Goal: Task Accomplishment & Management: Use online tool/utility

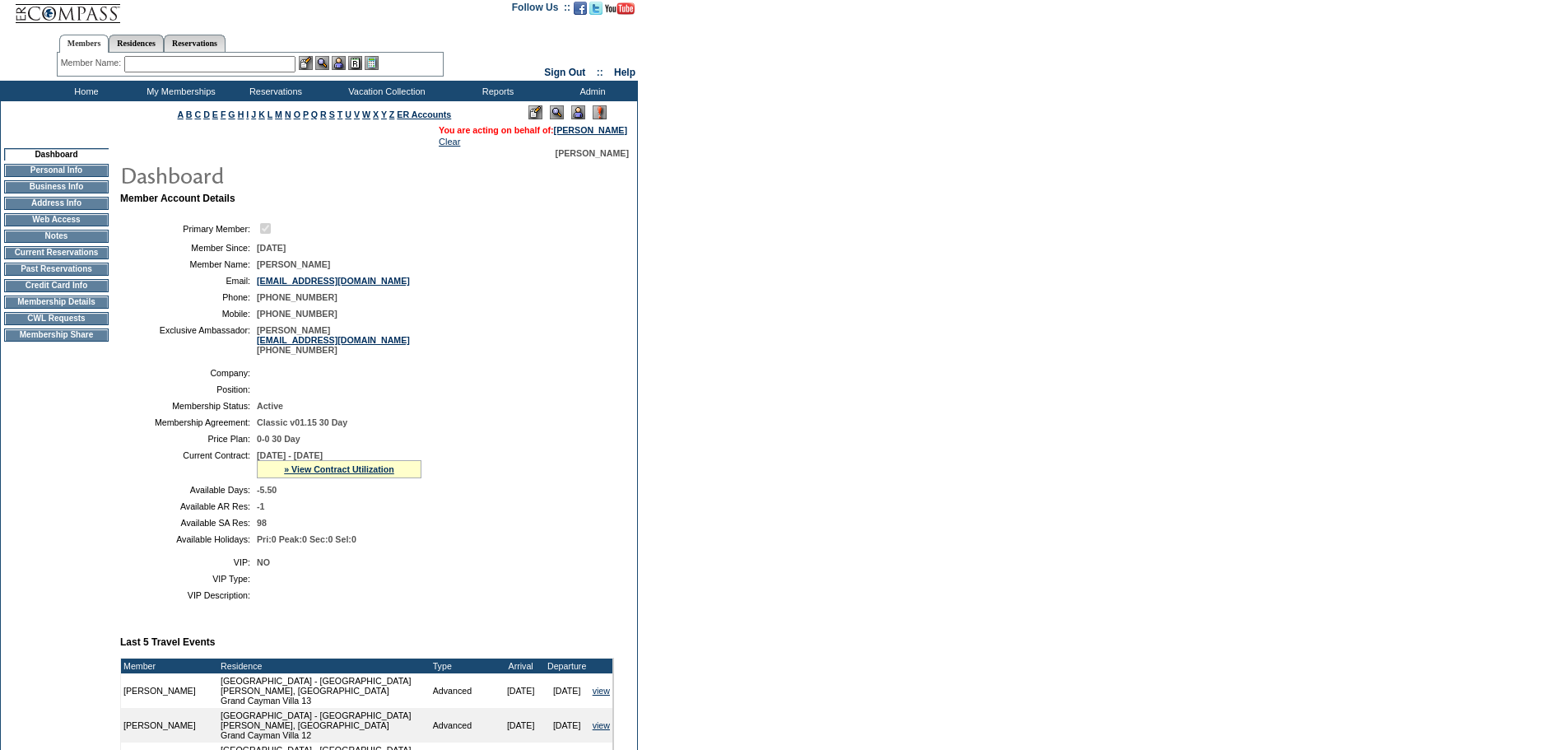
scroll to position [3, 0]
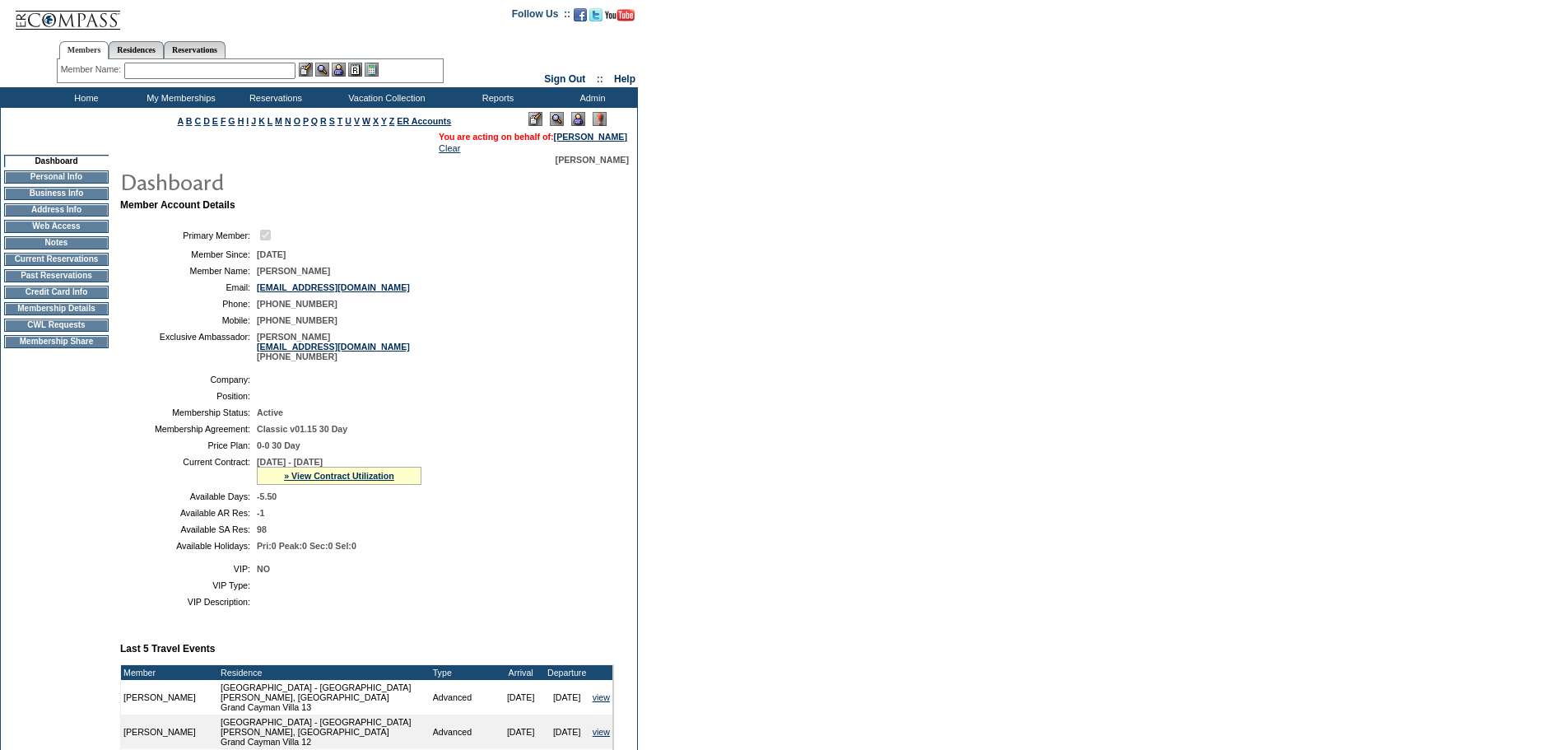
click at [51, 332] on td "CWL Requests" at bounding box center [56, 325] width 104 height 13
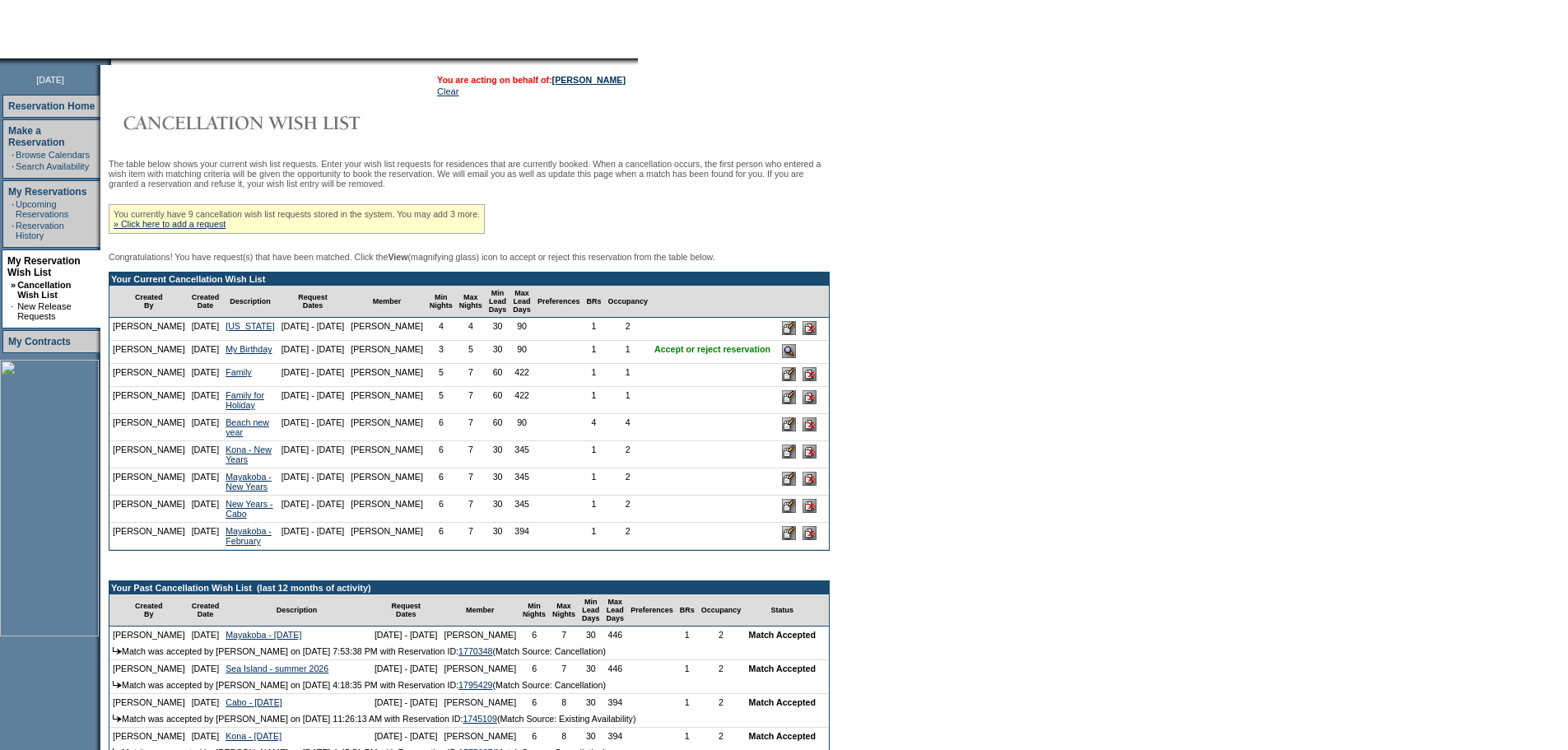
scroll to position [155, 0]
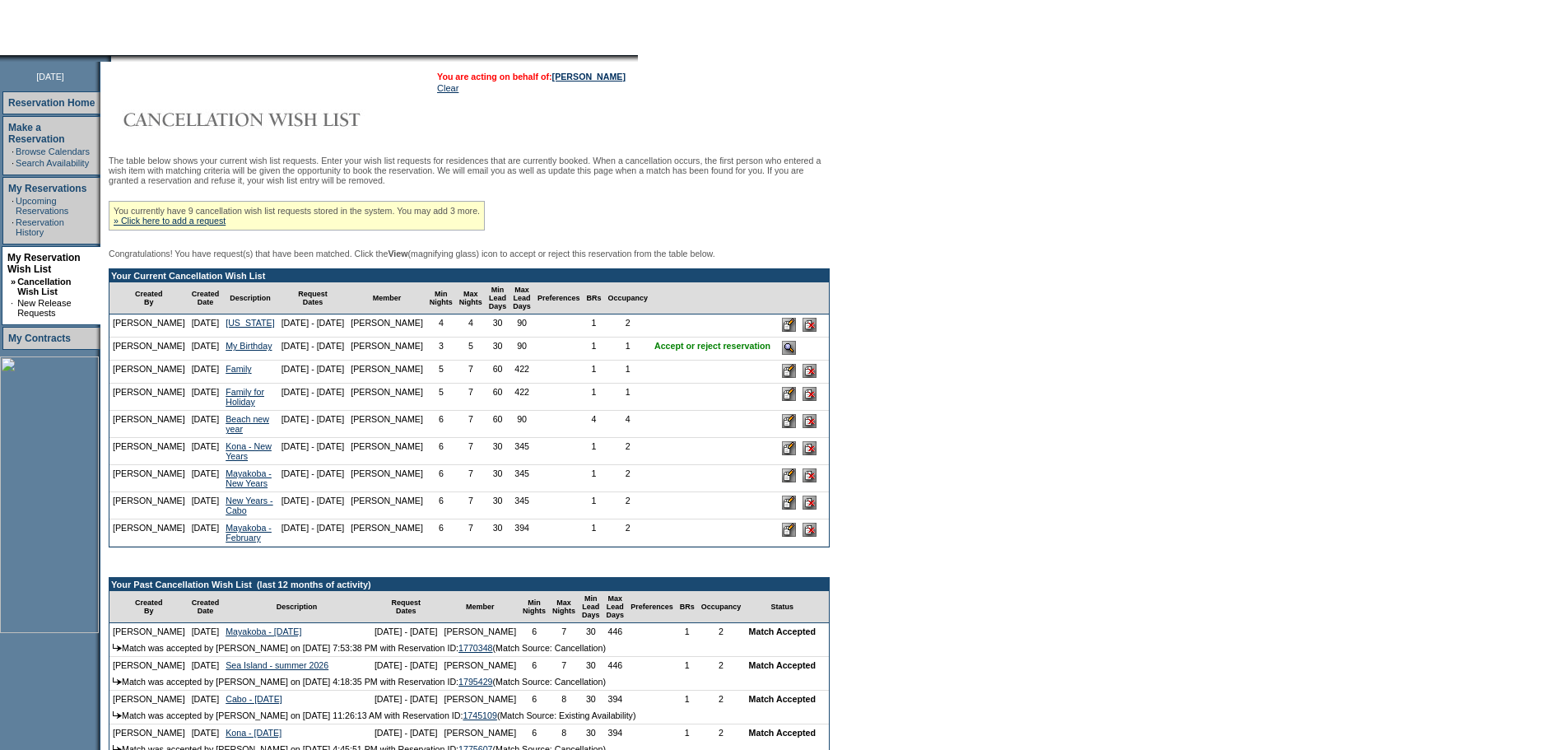
click at [796, 355] on input "image" at bounding box center [789, 348] width 14 height 14
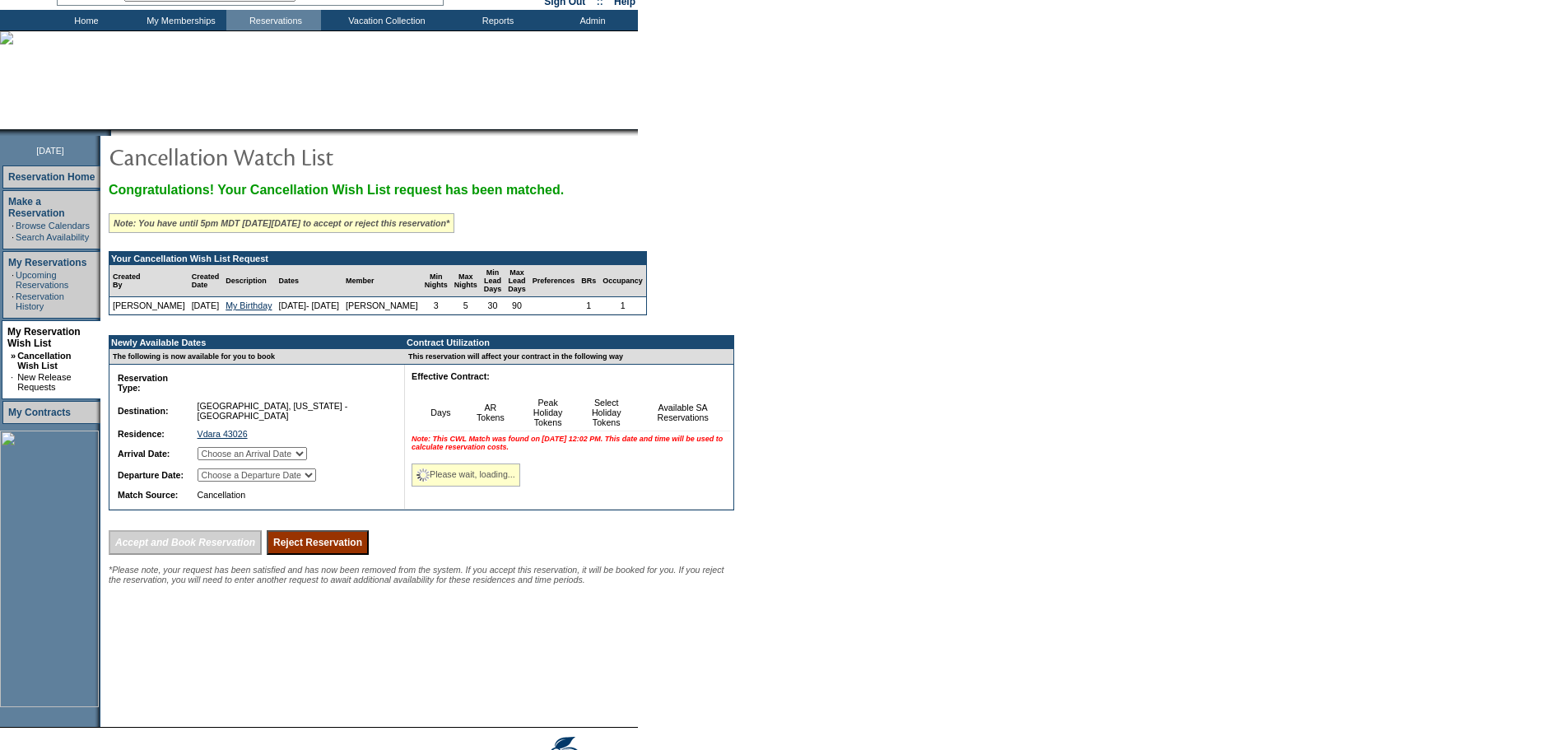
scroll to position [82, 0]
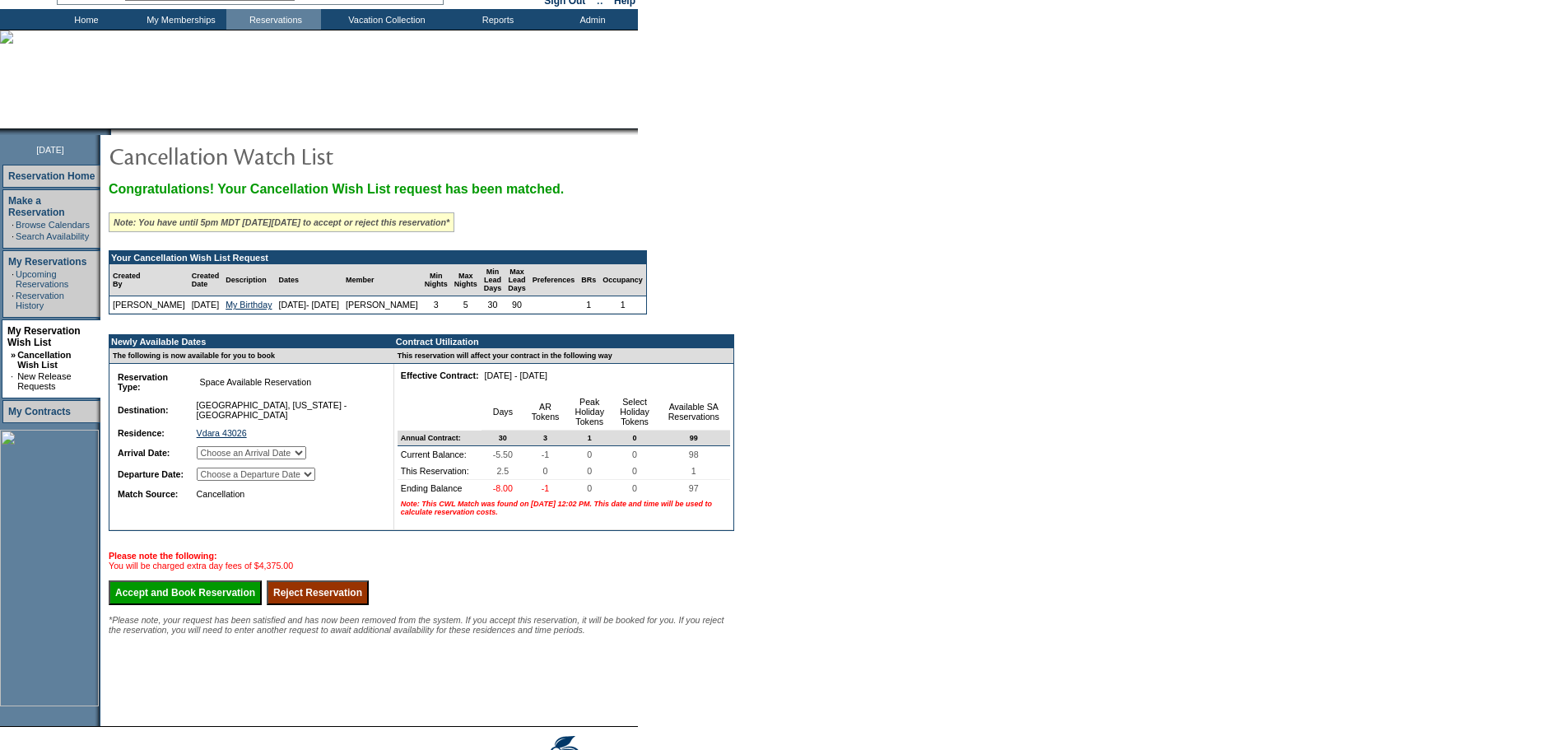
click at [306, 460] on select "Choose an Arrival Date Tuesday, November 4, 2025 Wednesday, November 5, 2025 Th…" at bounding box center [251, 452] width 110 height 13
select select "11/04/2025"
click at [216, 460] on select "Choose an Arrival Date Tuesday, November 4, 2025 Wednesday, November 5, 2025 Th…" at bounding box center [251, 452] width 110 height 13
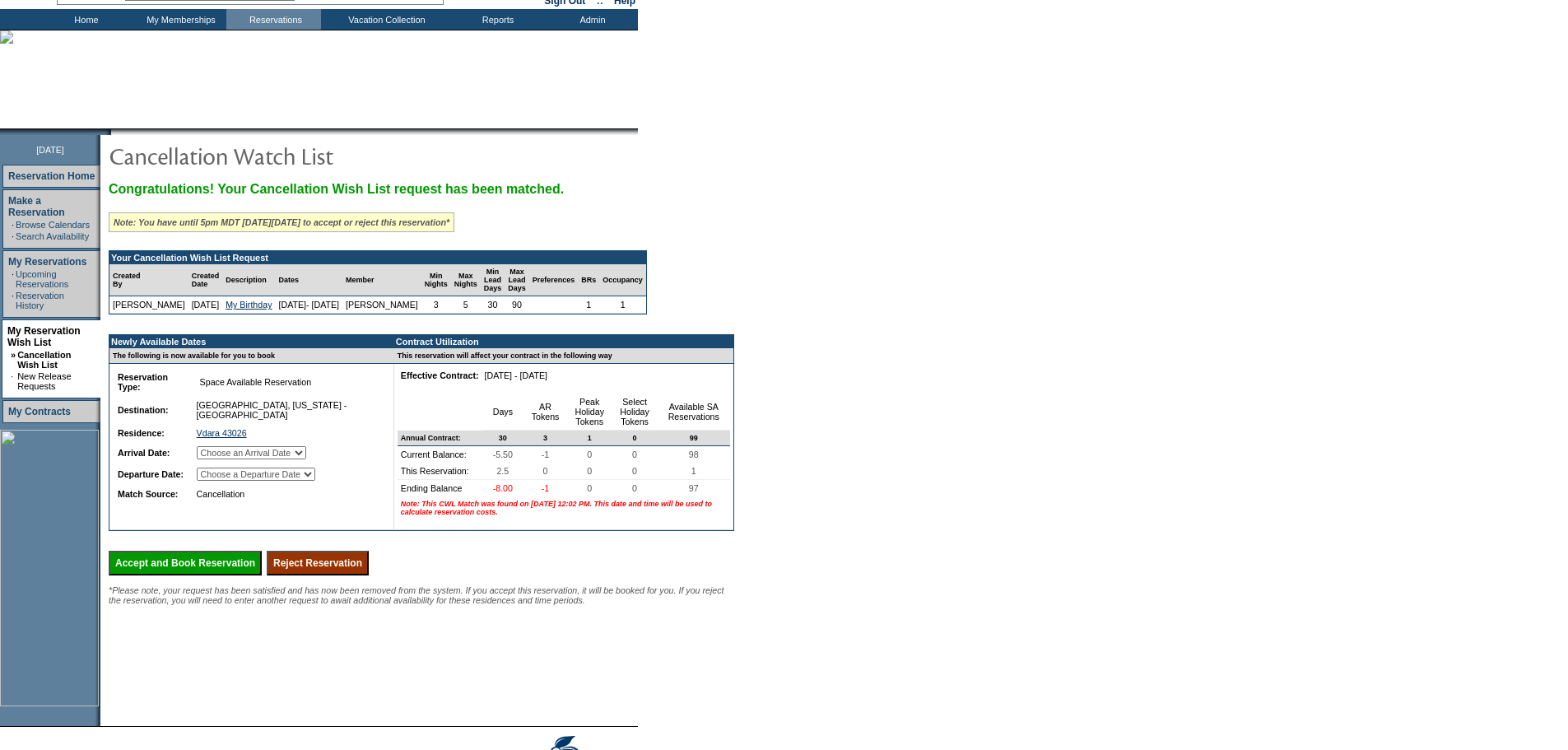
click at [316, 481] on select "Choose a Departure Date Wednesday, November 5, 2025 Thursday, November 6, 2025 …" at bounding box center [256, 474] width 118 height 13
select select "11/07/2025"
click at [218, 481] on select "Choose a Departure Date Wednesday, November 5, 2025 Thursday, November 6, 2025 …" at bounding box center [256, 474] width 118 height 13
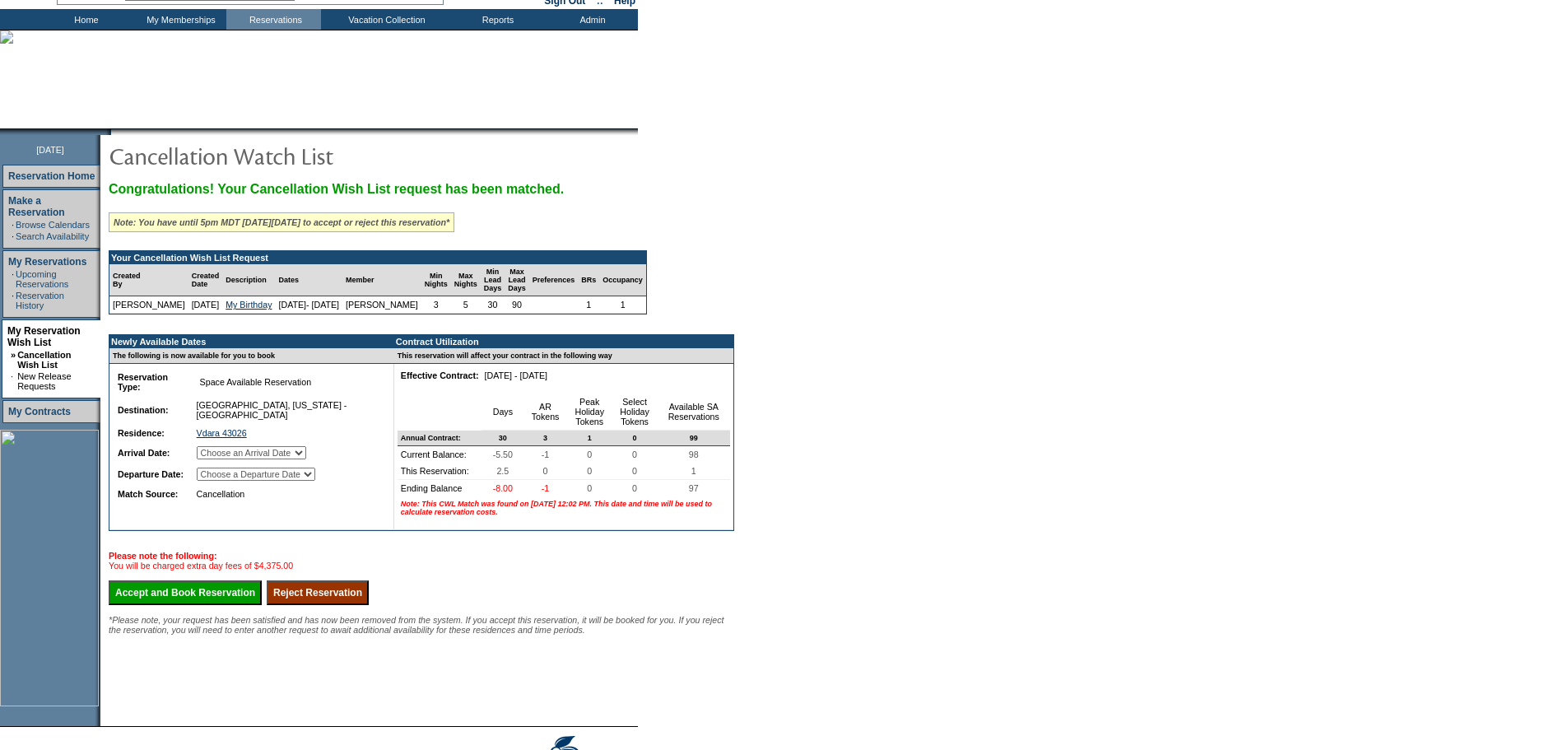
click at [336, 484] on td "Choose a Departure Date Wednesday, November 5, 2025 Thursday, November 6, 2025 …" at bounding box center [287, 474] width 186 height 20
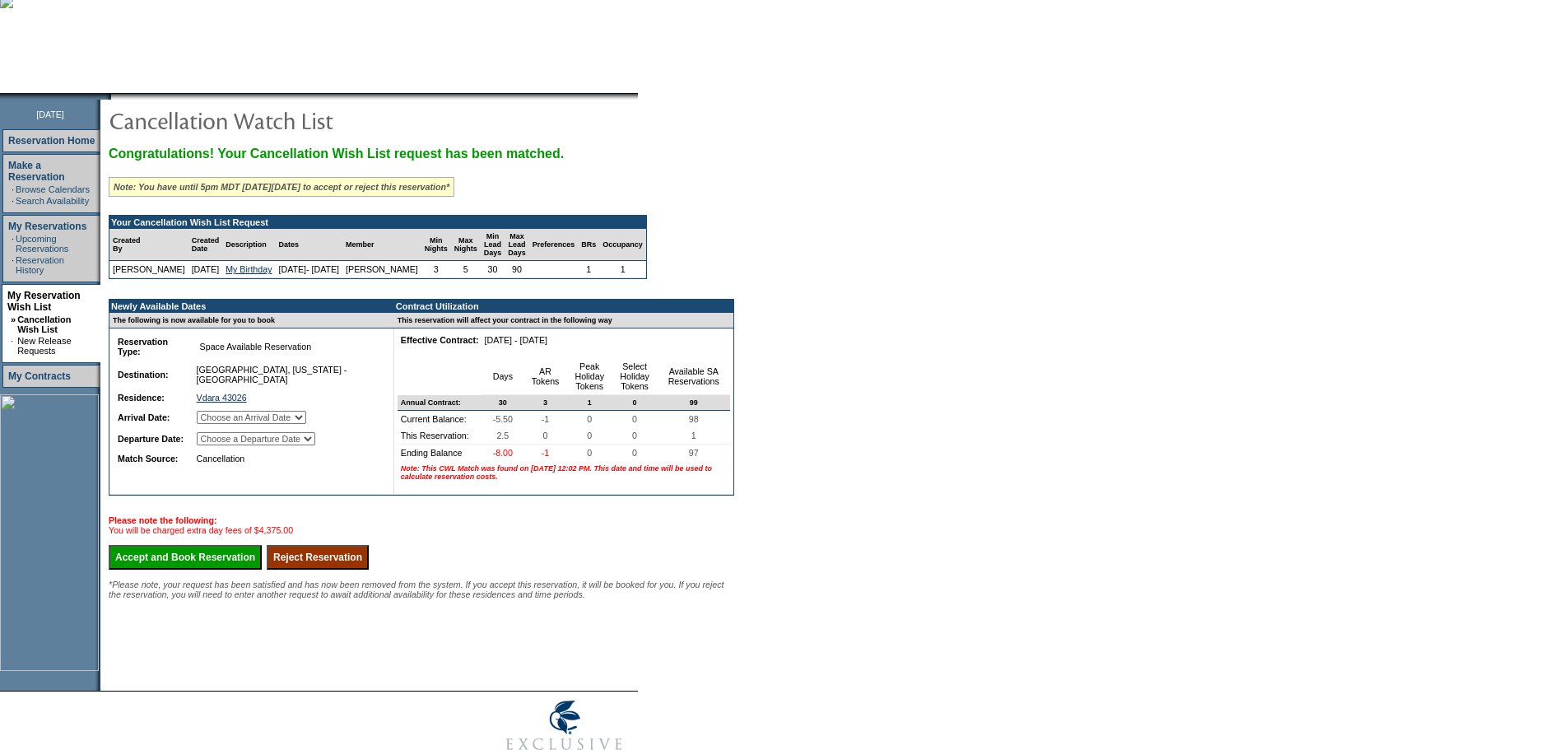
scroll to position [148, 0]
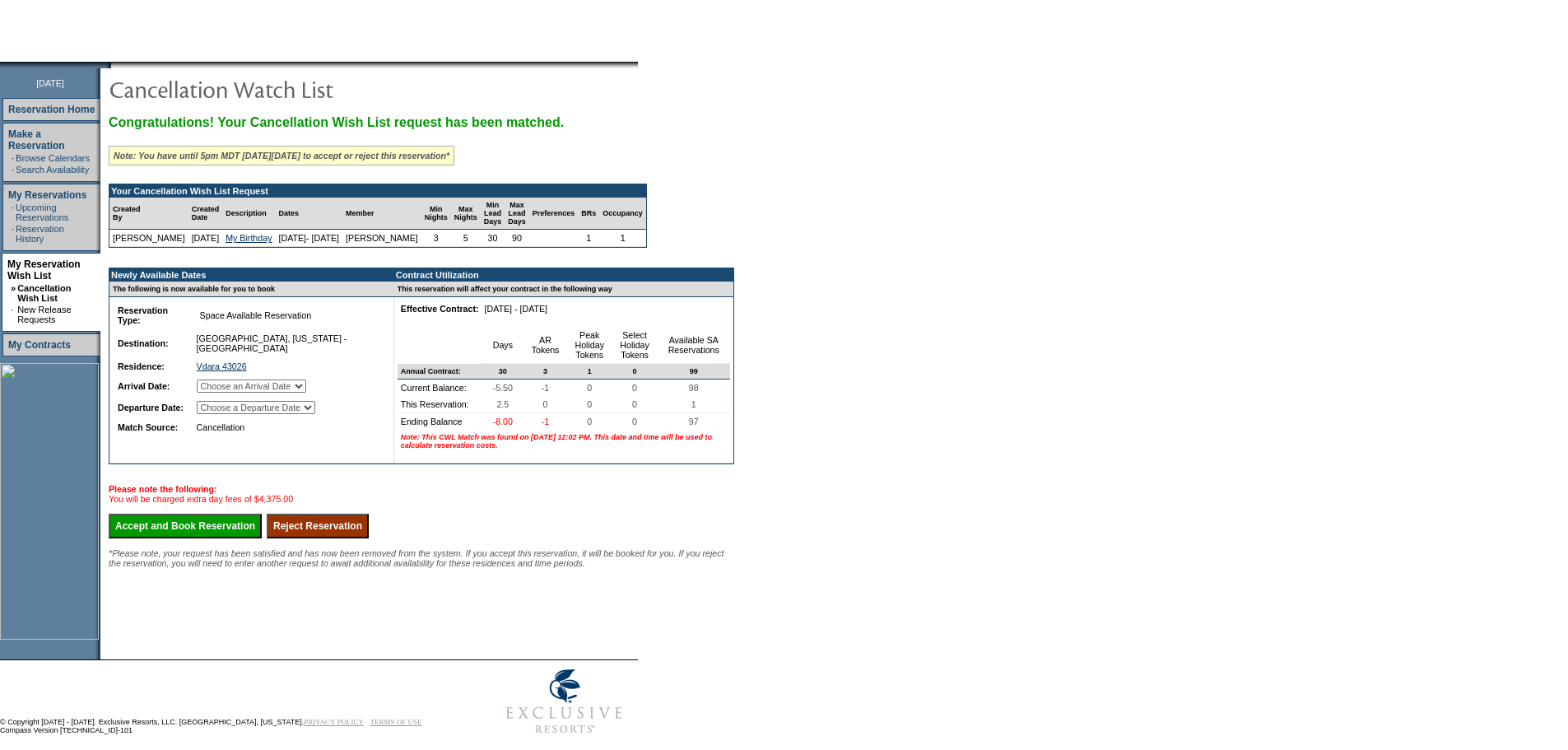
click at [340, 538] on input "Reject Reservation" at bounding box center [317, 526] width 102 height 24
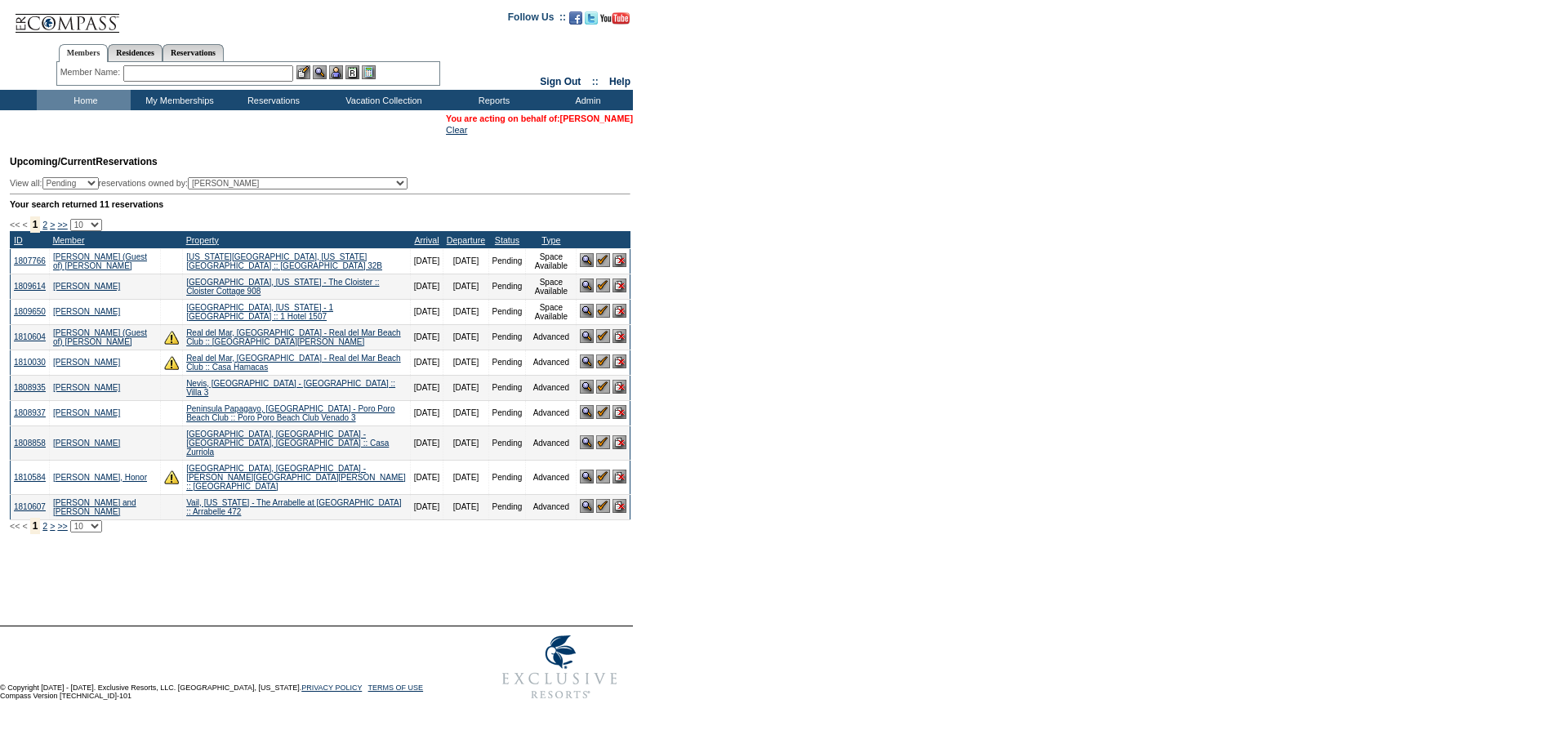
click at [597, 120] on link "[PERSON_NAME]" at bounding box center [597, 118] width 72 height 9
